Goal: Task Accomplishment & Management: Manage account settings

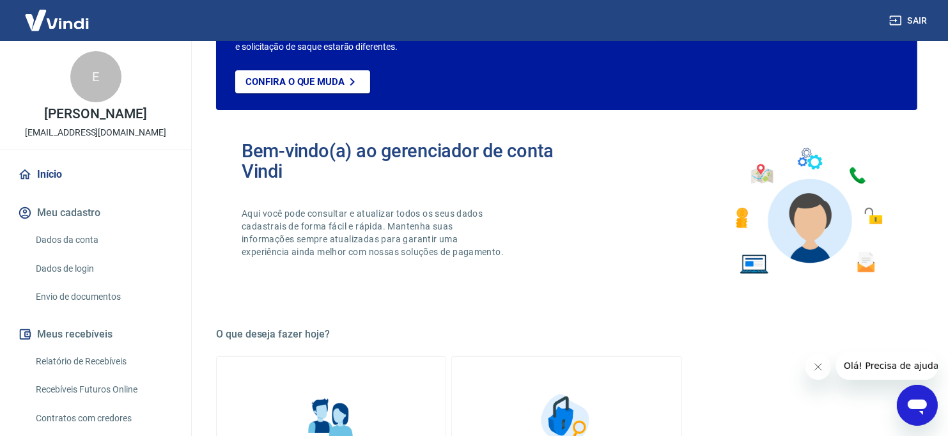
scroll to position [128, 0]
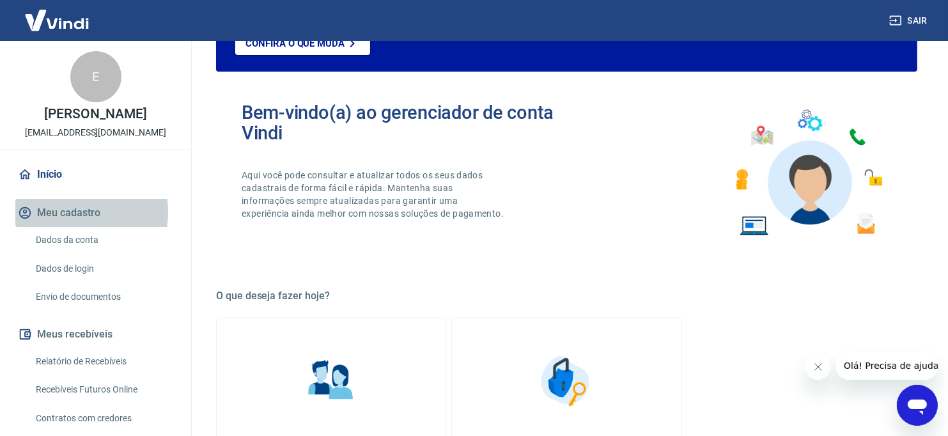
click at [66, 212] on button "Meu cadastro" at bounding box center [95, 213] width 160 height 28
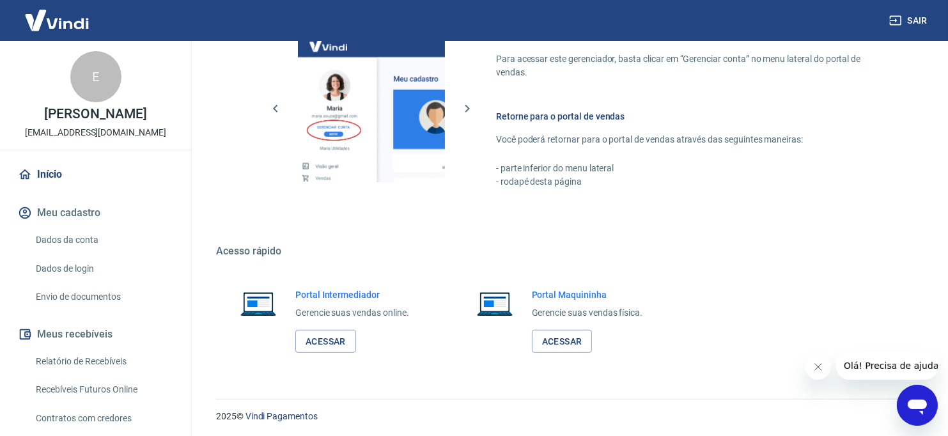
scroll to position [719, 0]
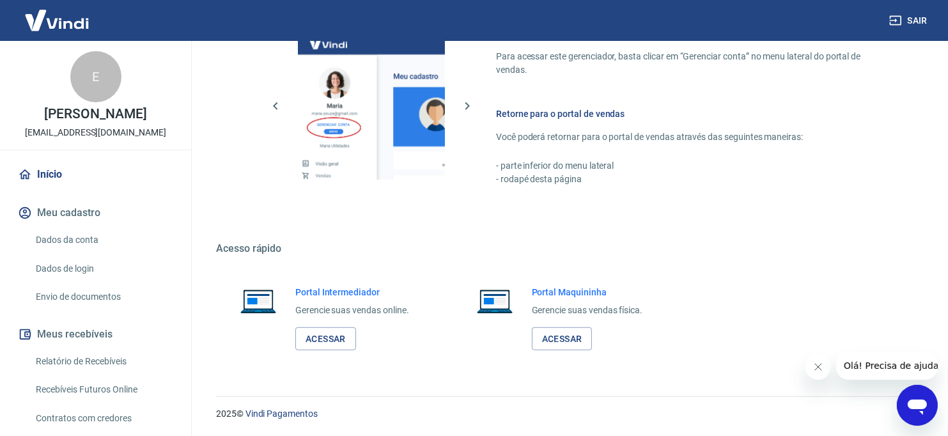
click at [89, 240] on link "Dados da conta" at bounding box center [103, 240] width 145 height 26
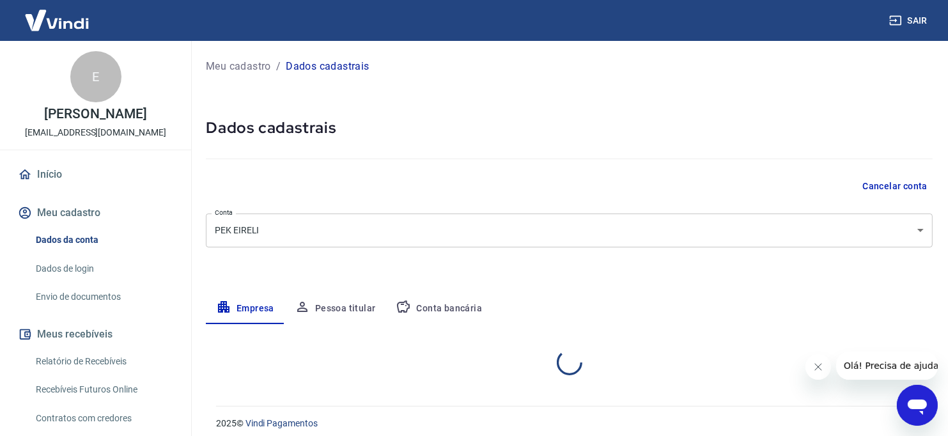
select select "SP"
select select "business"
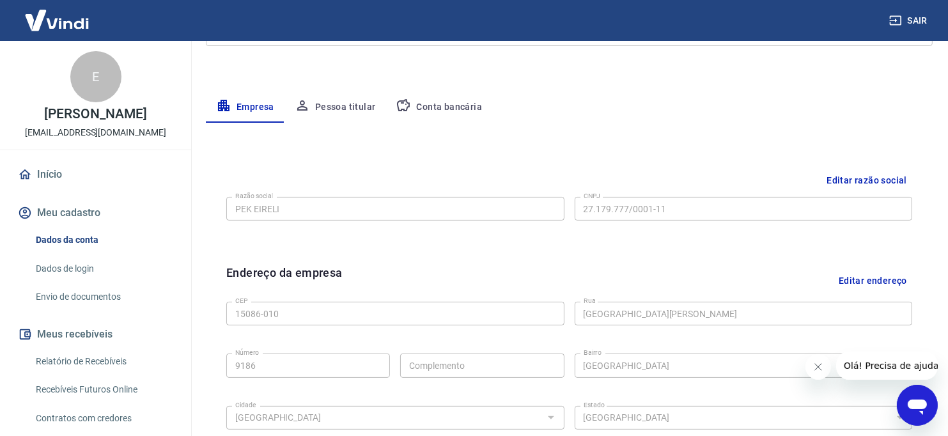
scroll to position [102, 0]
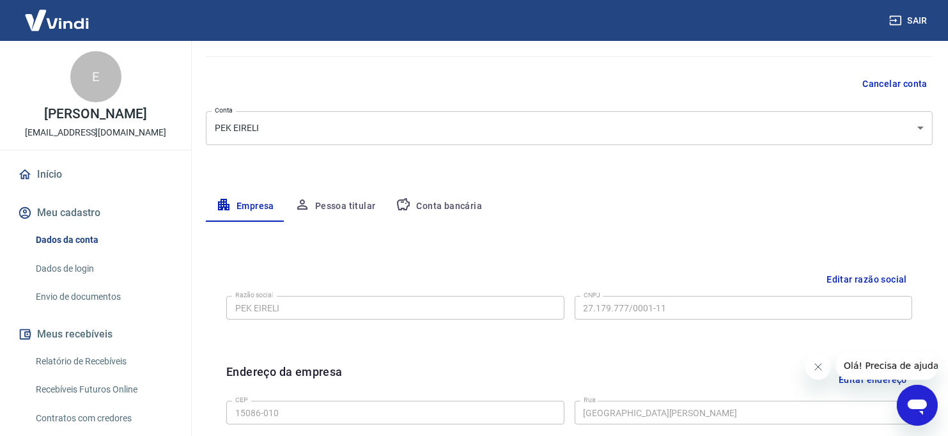
click at [339, 212] on button "Pessoa titular" at bounding box center [336, 206] width 102 height 31
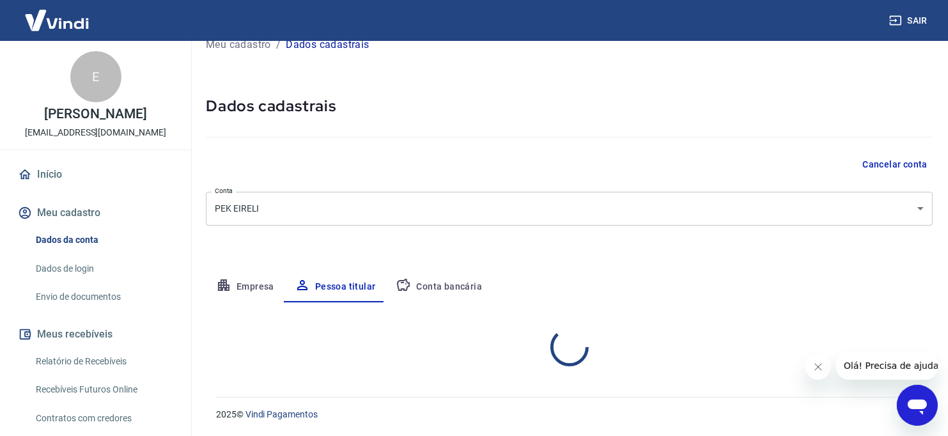
scroll to position [75, 0]
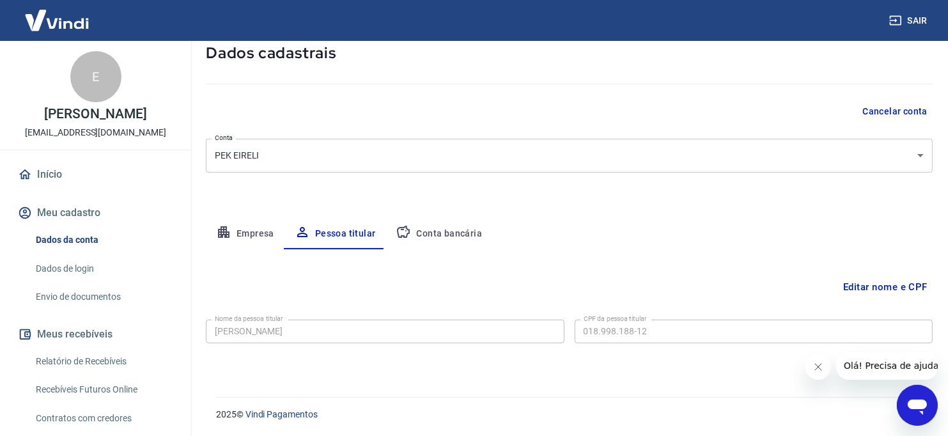
click at [442, 236] on button "Conta bancária" at bounding box center [439, 234] width 107 height 31
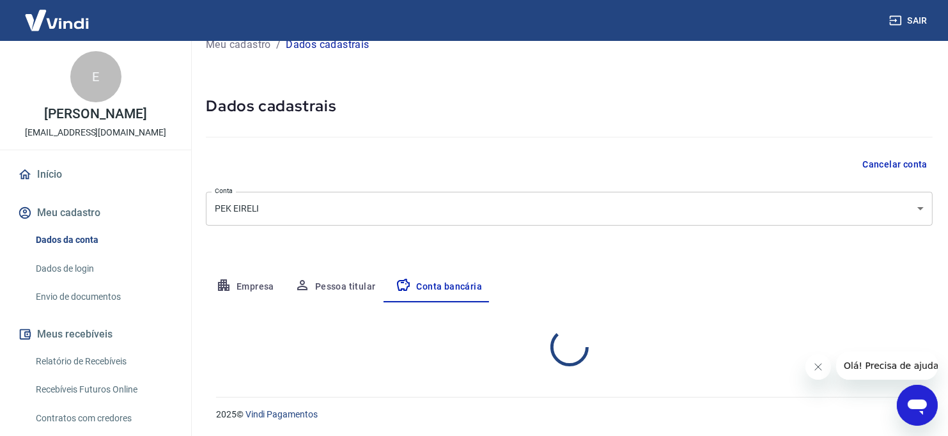
select select "1"
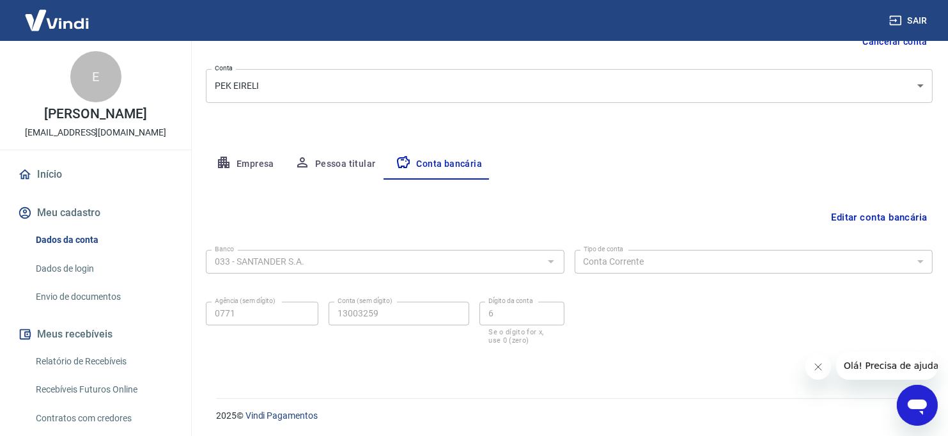
scroll to position [146, 0]
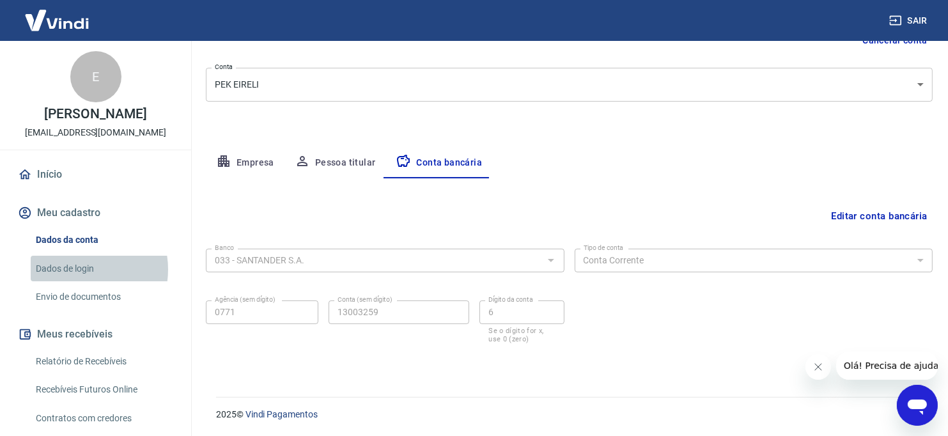
click at [75, 269] on link "Dados de login" at bounding box center [103, 269] width 145 height 26
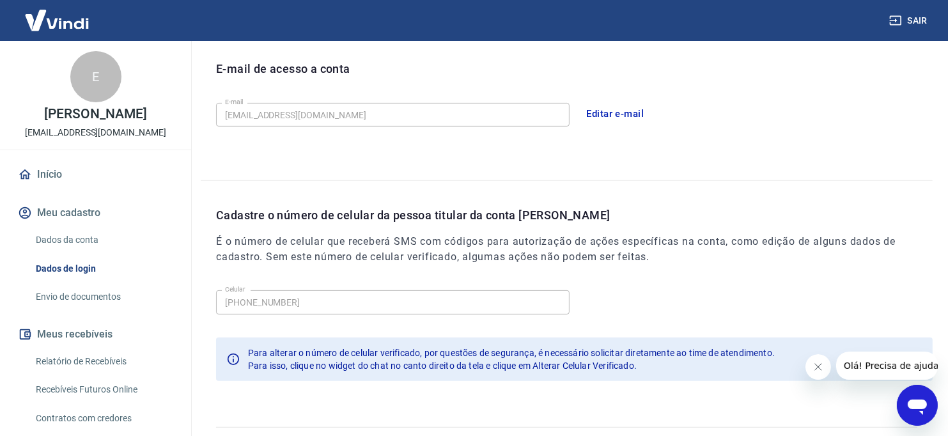
scroll to position [382, 0]
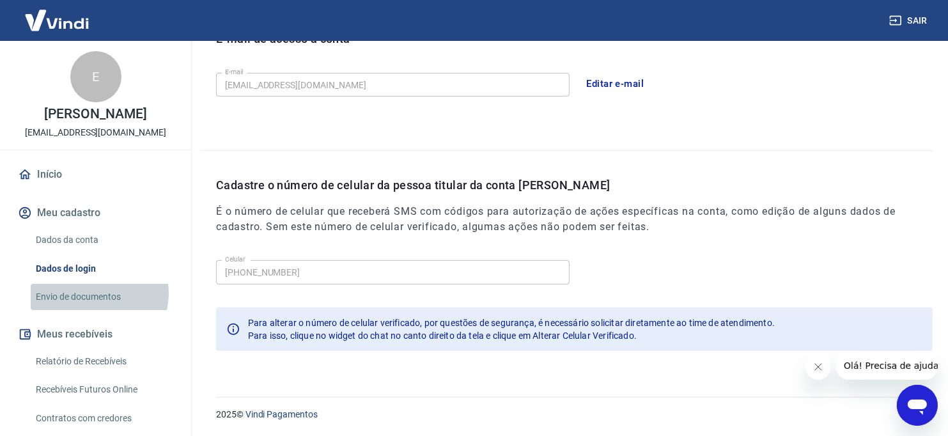
click at [95, 293] on link "Envio de documentos" at bounding box center [103, 297] width 145 height 26
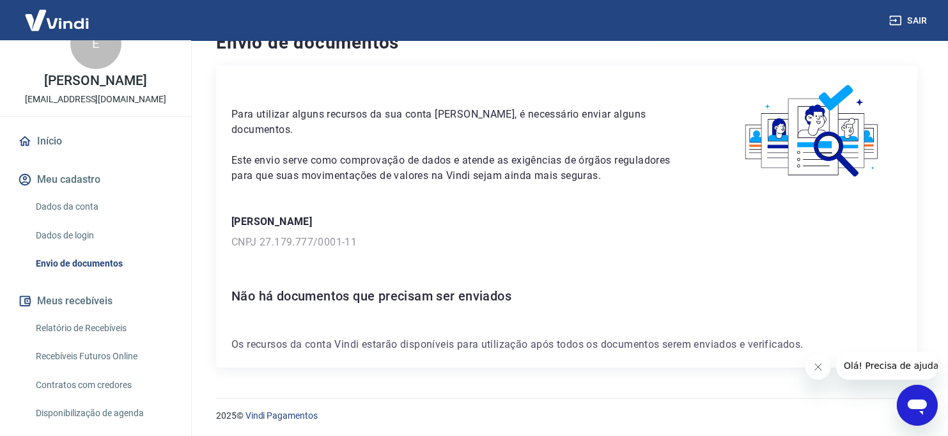
scroll to position [64, 0]
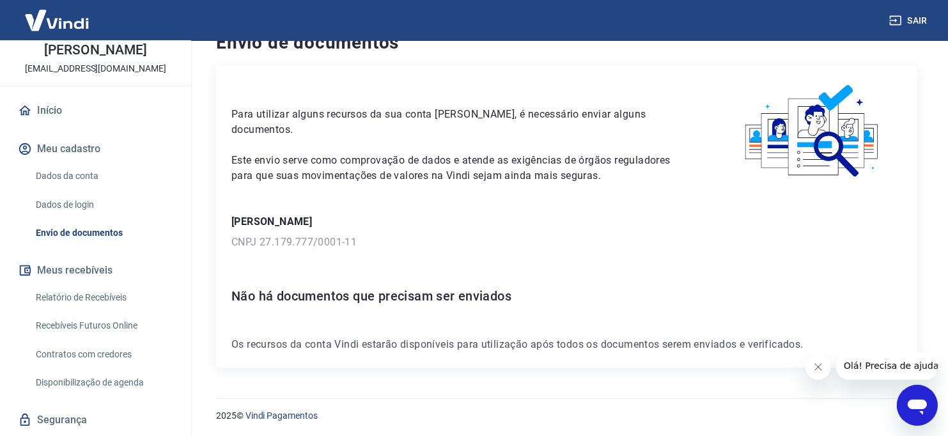
click at [94, 268] on button "Meus recebíveis" at bounding box center [95, 270] width 160 height 28
click at [113, 293] on link "Relatório de Recebíveis" at bounding box center [103, 298] width 145 height 26
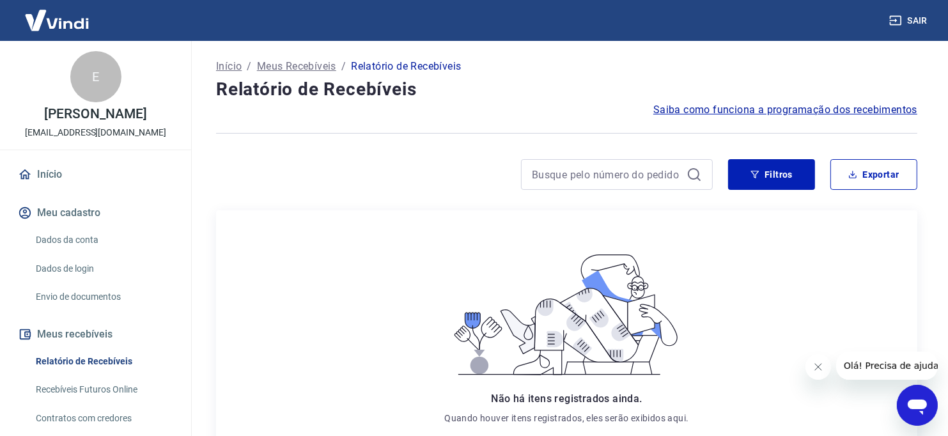
click at [68, 215] on button "Meu cadastro" at bounding box center [95, 213] width 160 height 28
click at [64, 241] on link "Dados da conta" at bounding box center [103, 240] width 145 height 26
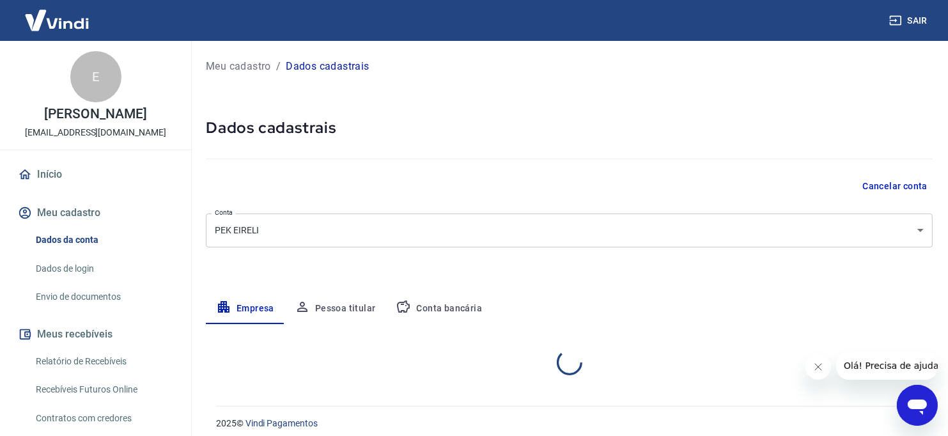
select select "SP"
select select "business"
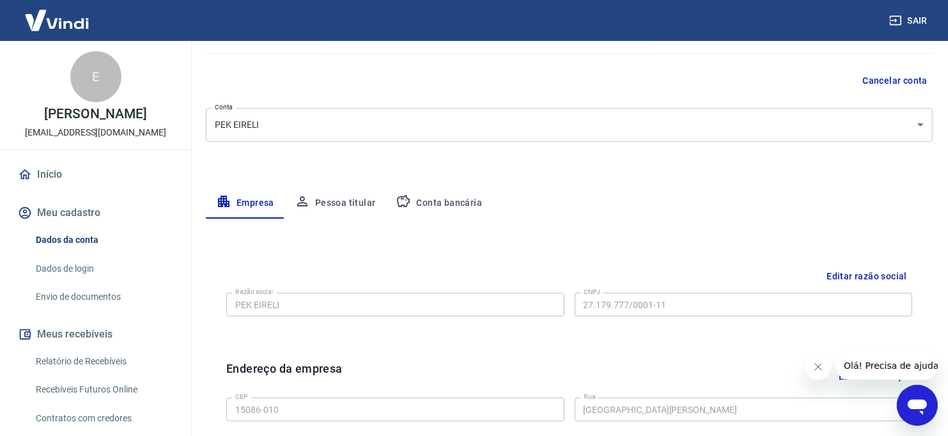
scroll to position [128, 0]
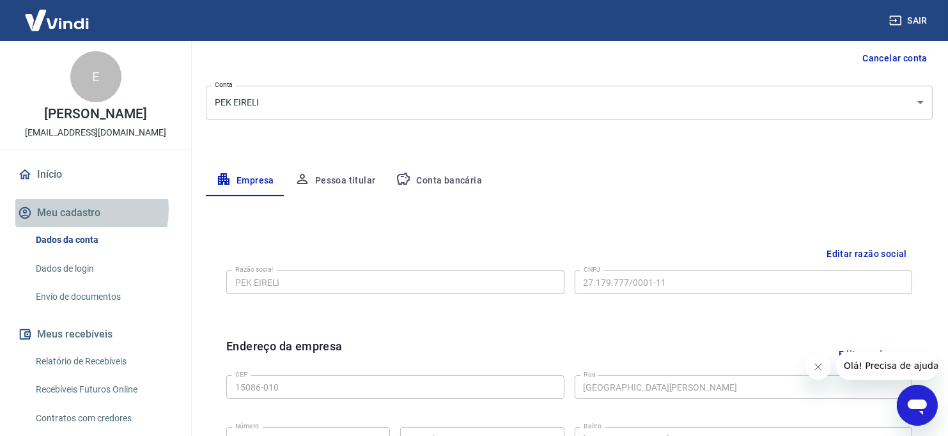
click at [73, 210] on button "Meu cadastro" at bounding box center [95, 213] width 160 height 28
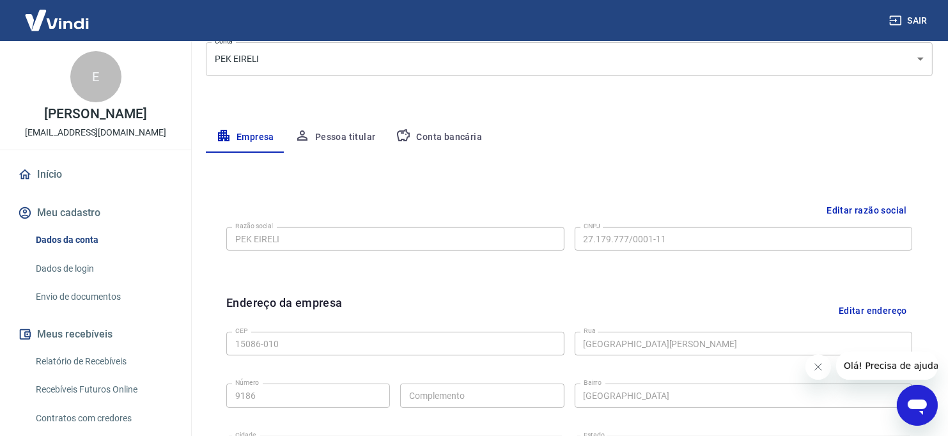
scroll to position [192, 0]
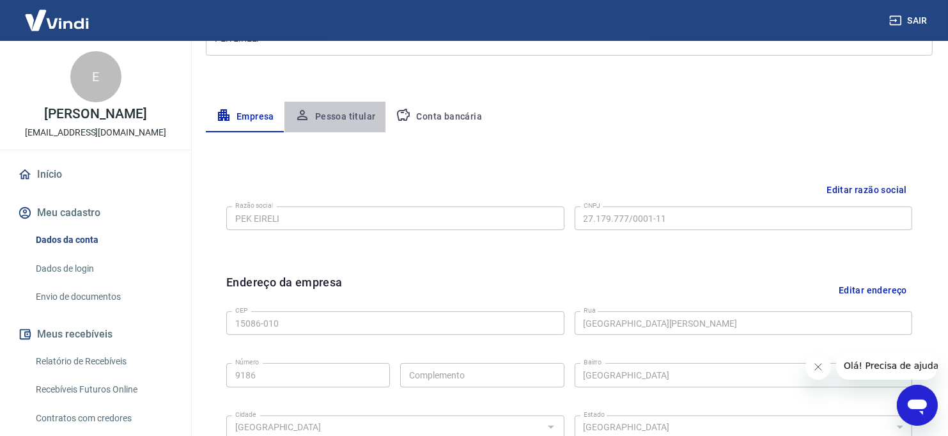
click at [357, 117] on button "Pessoa titular" at bounding box center [336, 117] width 102 height 31
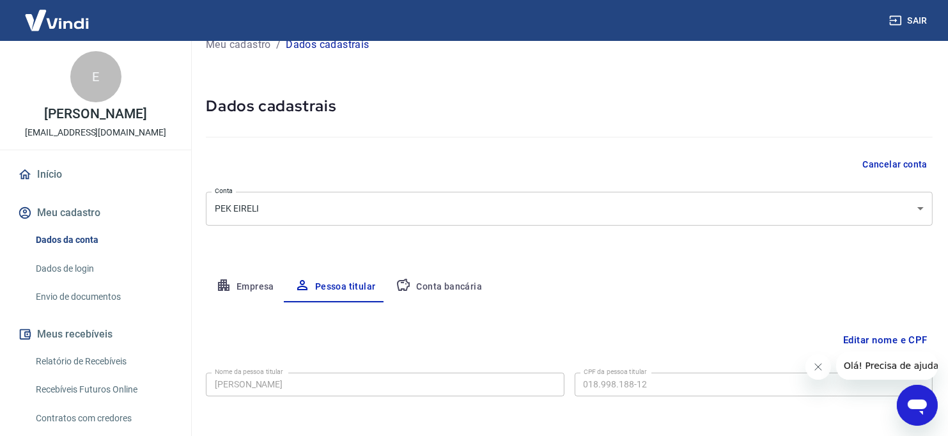
scroll to position [75, 0]
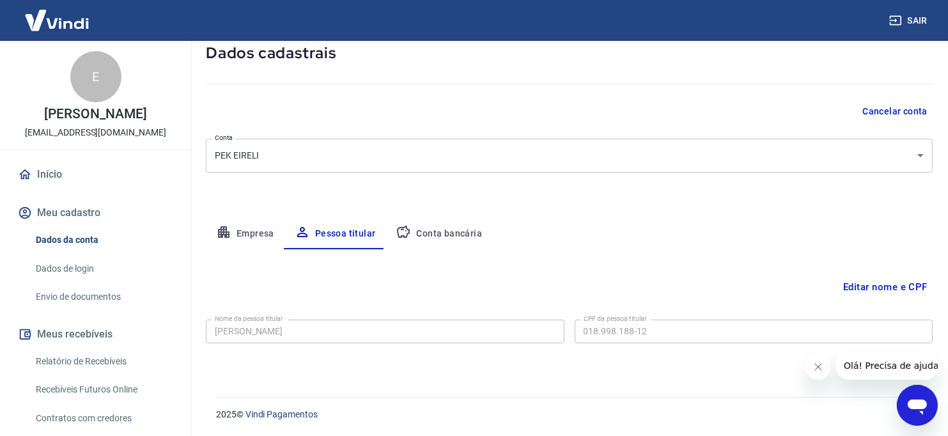
click at [444, 228] on button "Conta bancária" at bounding box center [439, 234] width 107 height 31
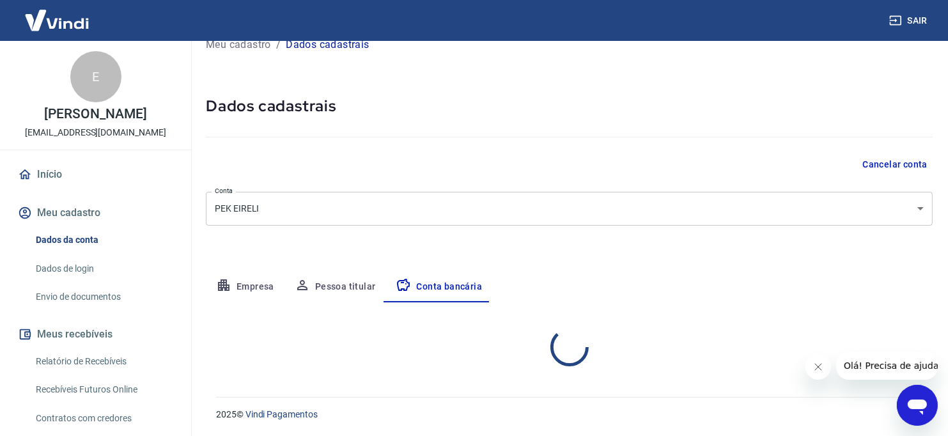
select select "1"
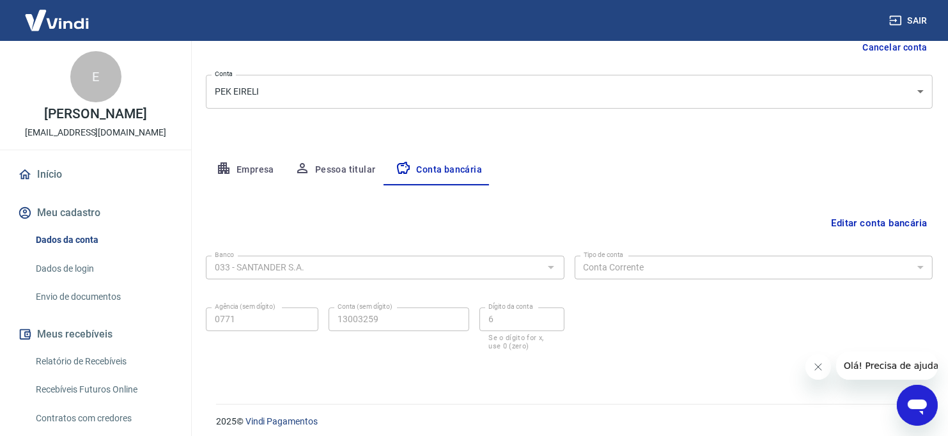
scroll to position [146, 0]
